Goal: Unclear

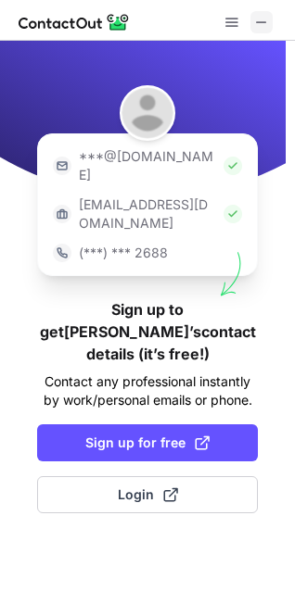
click at [257, 19] on span at bounding box center [261, 22] width 15 height 15
